Goal: Check status: Check status

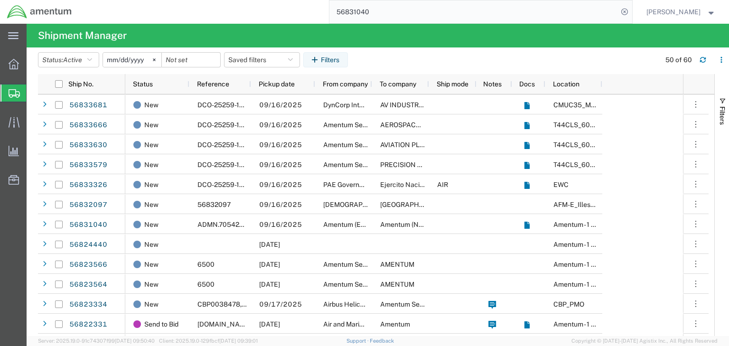
click at [370, 9] on input "56831040" at bounding box center [473, 11] width 289 height 23
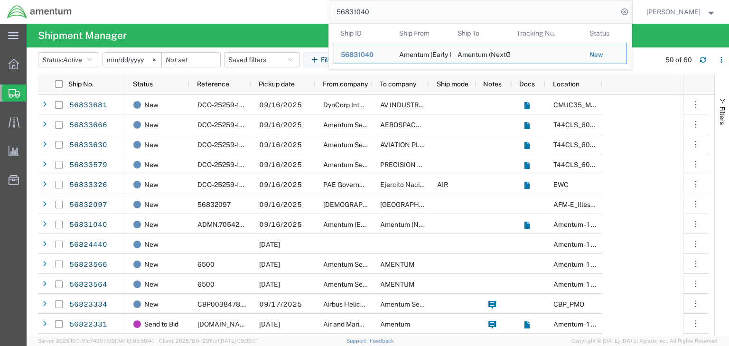
click at [370, 9] on input "56831040" at bounding box center [473, 11] width 289 height 23
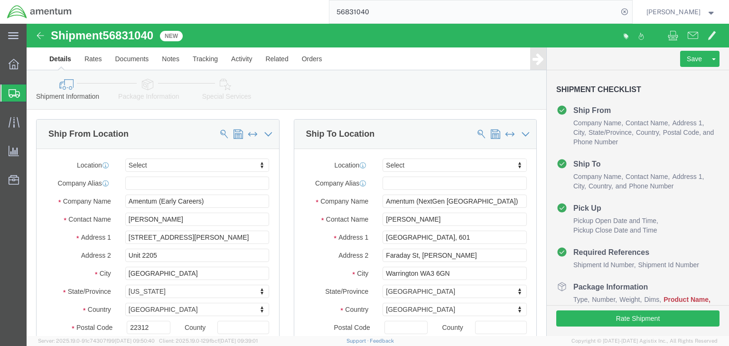
select select
drag, startPoint x: 147, startPoint y: 85, endPoint x: 120, endPoint y: 62, distance: 35.6
click icon
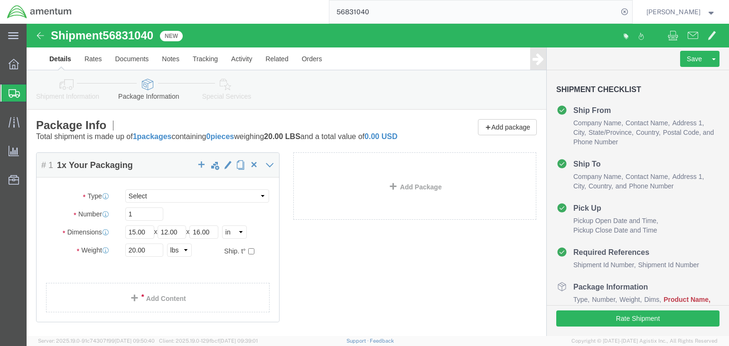
click at [10, 87] on div at bounding box center [13, 93] width 27 height 17
